Goal: Navigation & Orientation: Find specific page/section

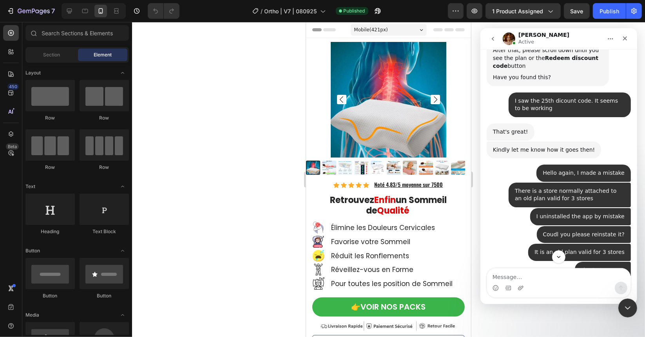
scroll to position [6287, 0]
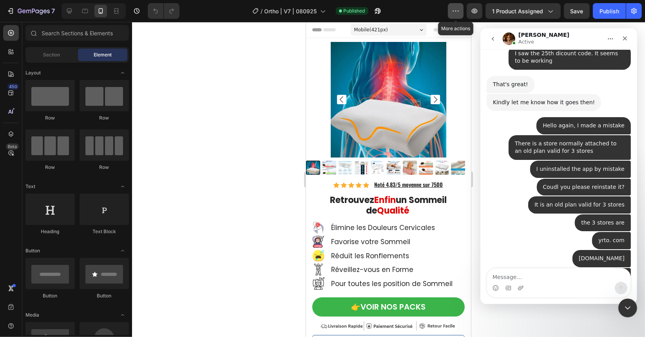
click at [459, 9] on icon "button" at bounding box center [456, 11] width 8 height 8
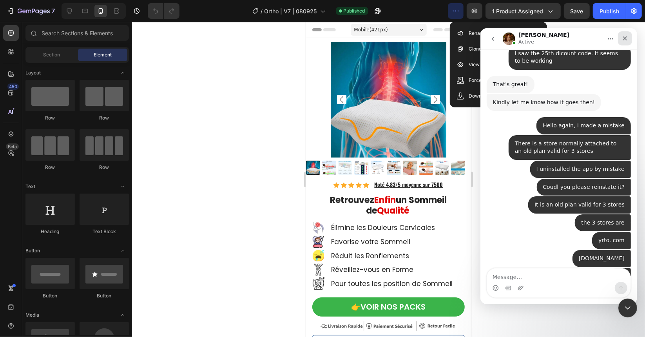
click at [629, 39] on div "Close" at bounding box center [625, 38] width 14 height 14
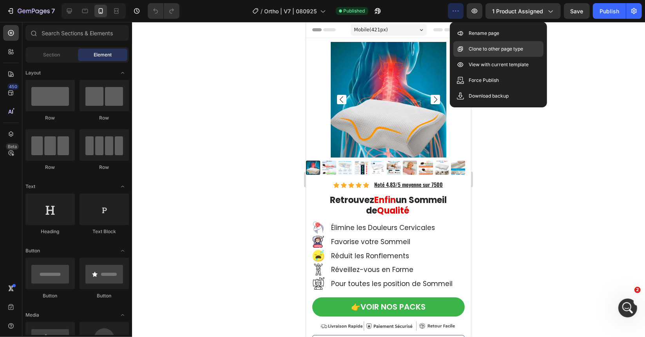
scroll to position [6274, 0]
click at [610, 61] on div at bounding box center [388, 179] width 513 height 315
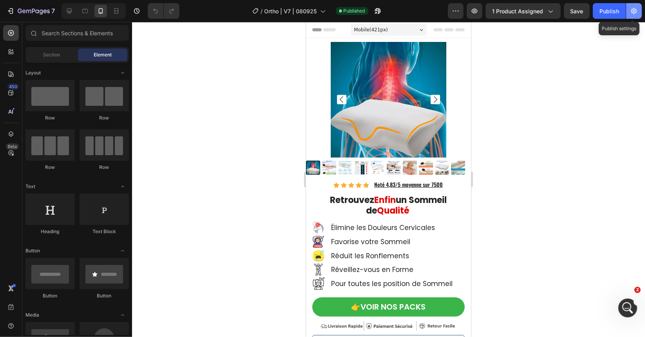
click at [639, 7] on button "button" at bounding box center [634, 11] width 16 height 16
click at [638, 9] on icon "button" at bounding box center [634, 11] width 8 height 8
drag, startPoint x: 619, startPoint y: 86, endPoint x: 626, endPoint y: 65, distance: 22.3
click at [619, 85] on div at bounding box center [388, 179] width 513 height 315
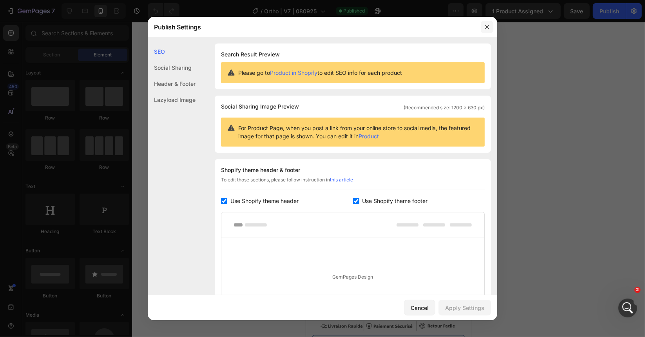
click at [485, 24] on button "button" at bounding box center [487, 27] width 13 height 13
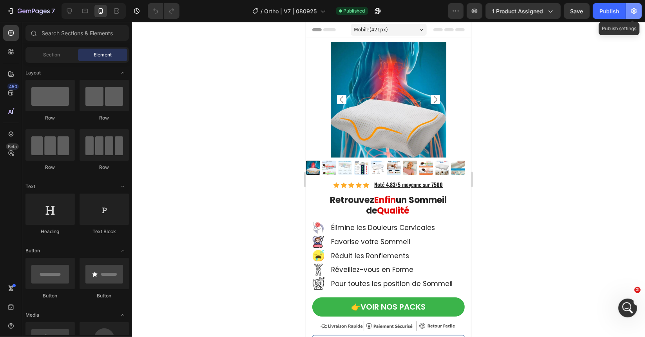
click at [631, 14] on icon "button" at bounding box center [634, 11] width 8 height 8
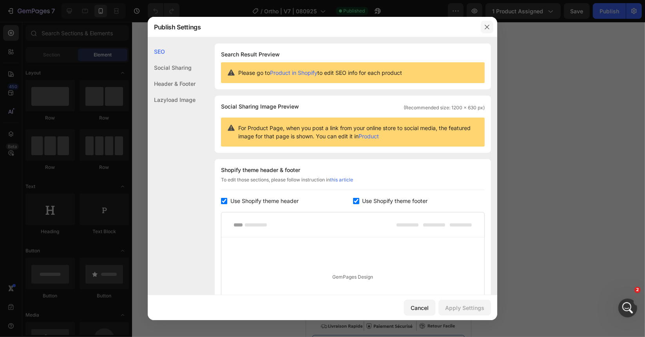
click at [488, 25] on icon "button" at bounding box center [487, 27] width 6 height 6
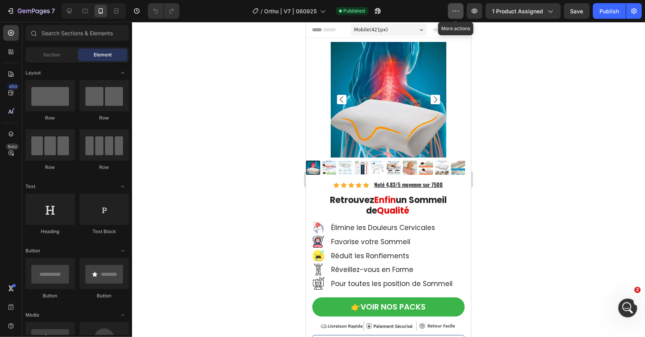
click at [463, 10] on button "button" at bounding box center [456, 11] width 16 height 16
click at [228, 73] on div at bounding box center [388, 179] width 513 height 315
click at [26, 11] on icon "button" at bounding box center [28, 12] width 5 height 4
